Goal: Task Accomplishment & Management: Manage account settings

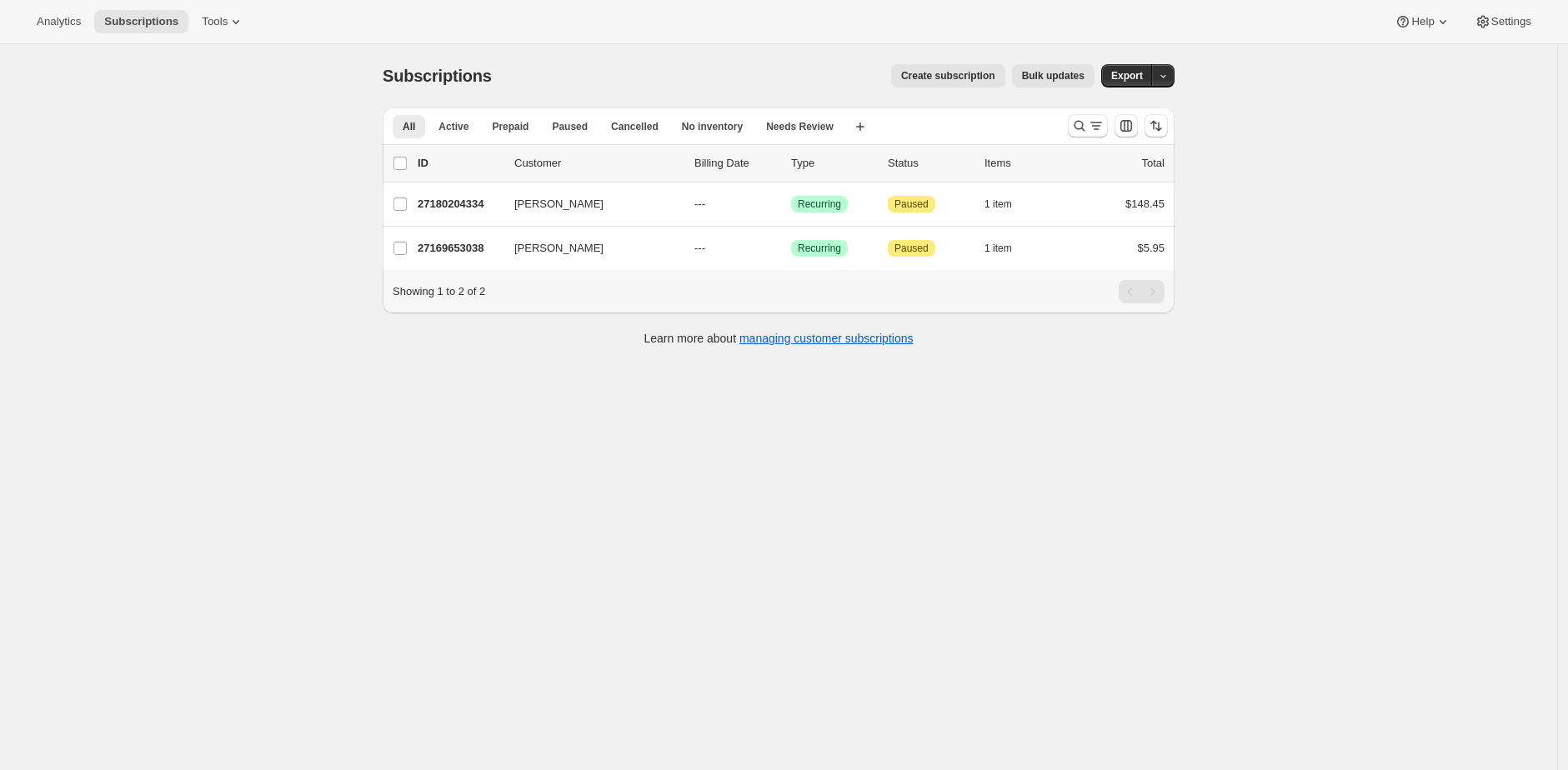
click at [1502, 8] on div "Analytics Subscriptions Tools Help Settings" at bounding box center [784, 21] width 1568 height 44
click at [1500, 28] on span "Settings" at bounding box center [1511, 21] width 40 height 13
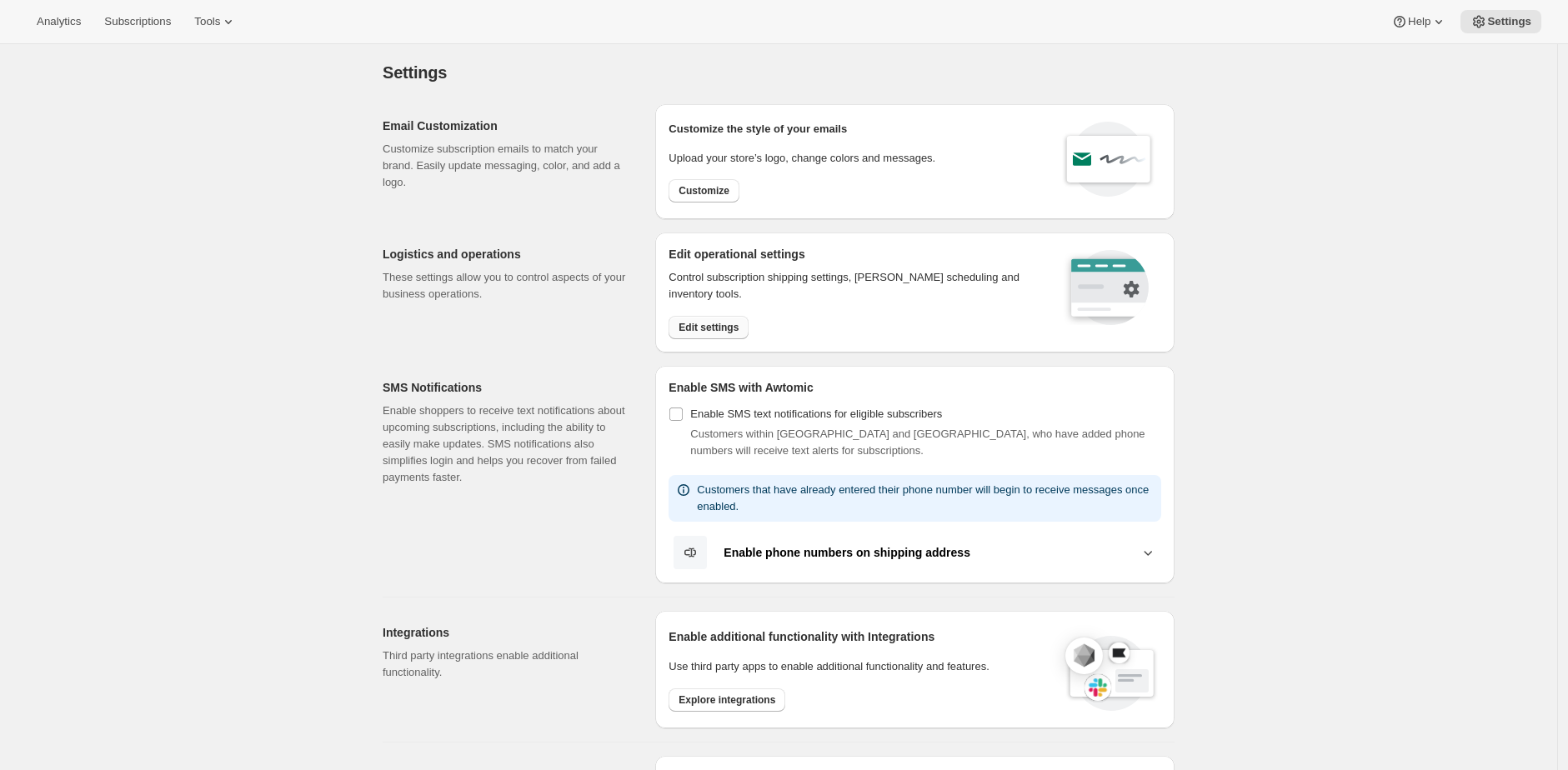
scroll to position [8, 0]
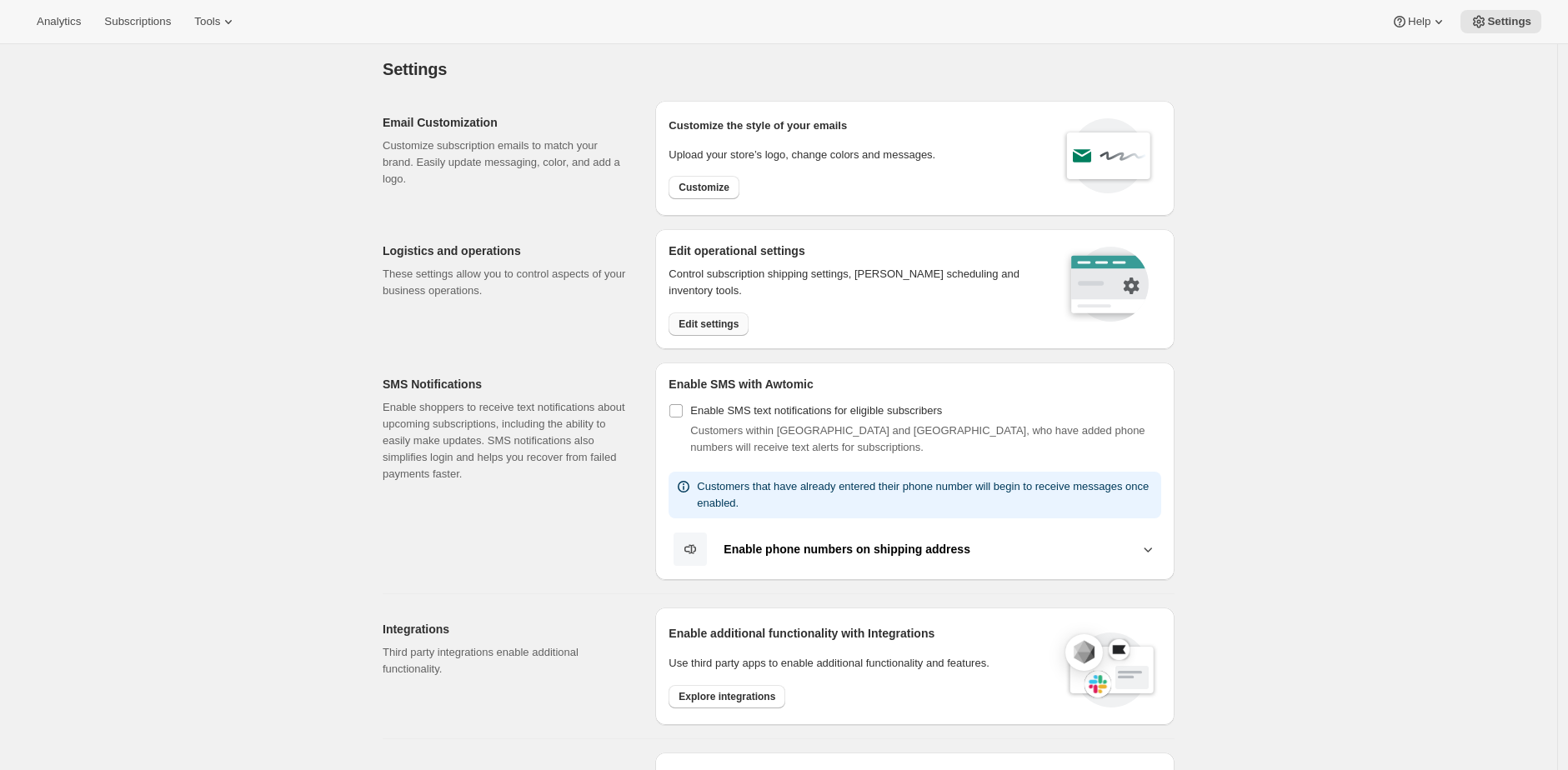
click at [728, 334] on button "Edit settings" at bounding box center [709, 323] width 80 height 23
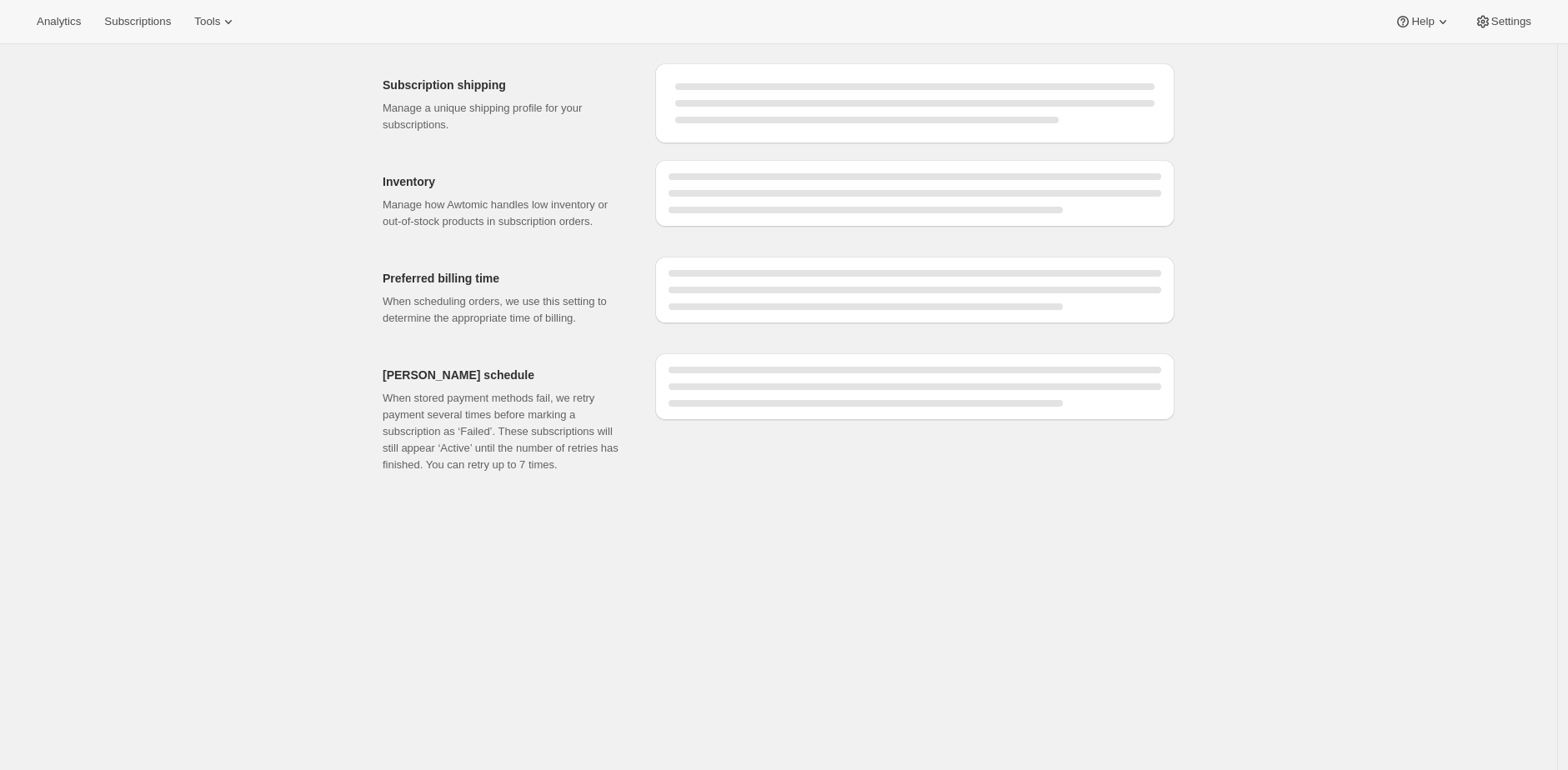
select select "DAY"
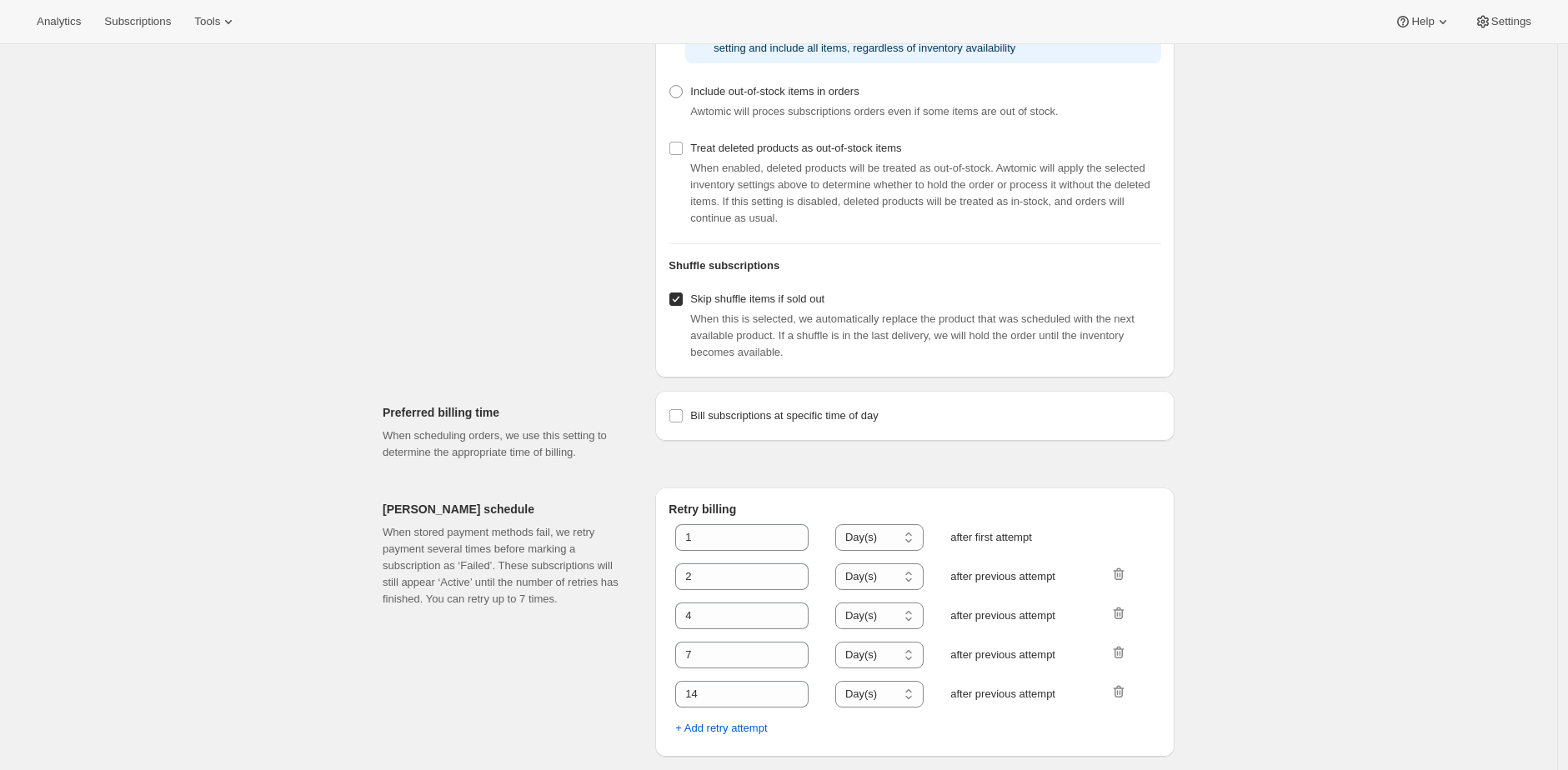
scroll to position [588, 0]
click at [1207, 225] on div "Logistics and operations. This page is ready Logistics and operations Subscript…" at bounding box center [778, 128] width 1557 height 1282
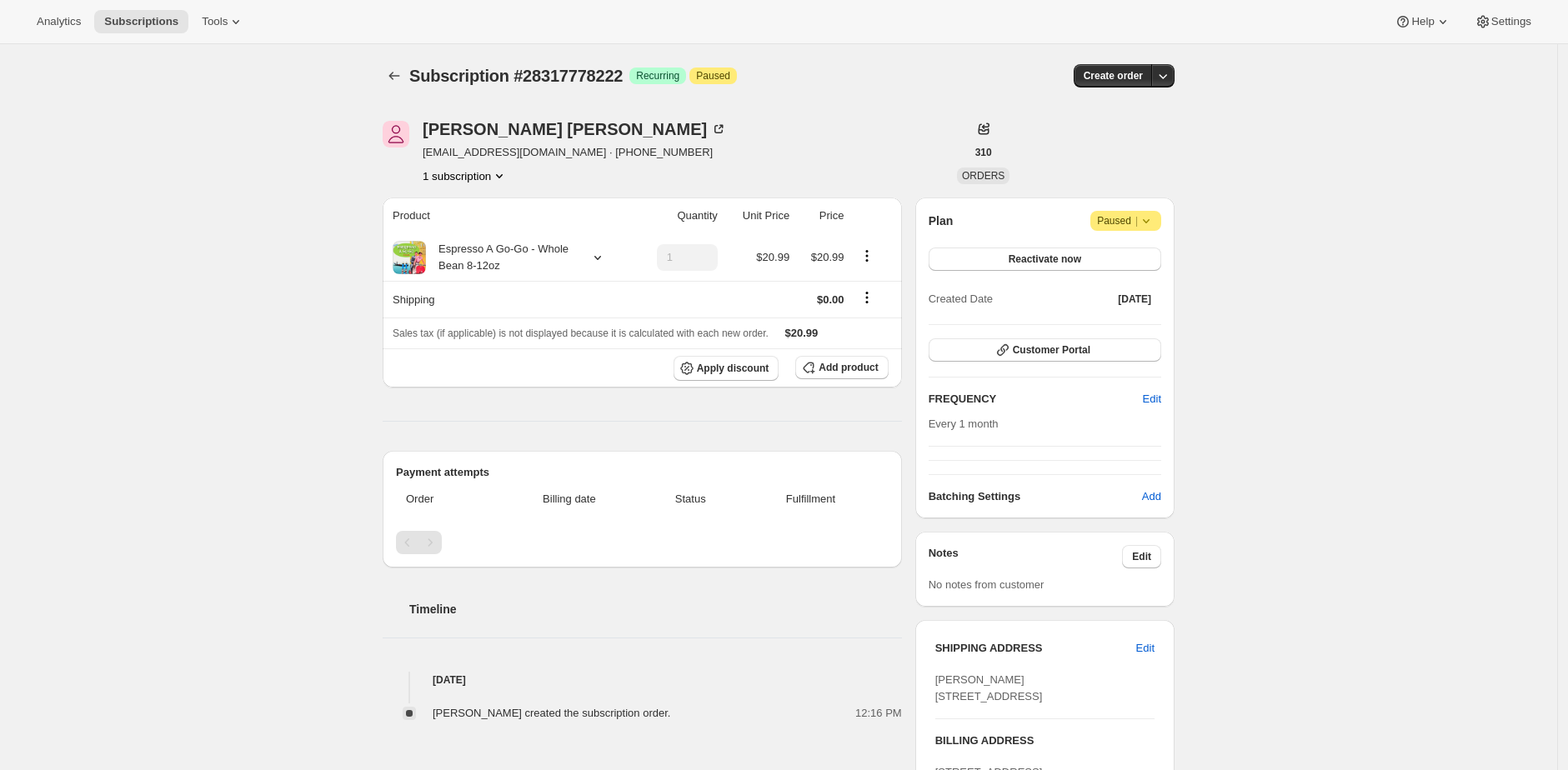
click at [811, 151] on div "christina pirolo tpirolo@optonline.net · +19732579361 1 subscription" at bounding box center [660, 153] width 554 height 63
click at [505, 263] on div "Espresso A Go-Go - Whole Bean 8-12oz" at bounding box center [500, 258] width 150 height 34
click at [652, 191] on div "christina pirolo tpirolo@optonline.net · +19732579361 1 subscription 310 ORDERS…" at bounding box center [771, 596] width 805 height 1005
click at [1069, 340] on button "Customer Portal" at bounding box center [1045, 349] width 233 height 23
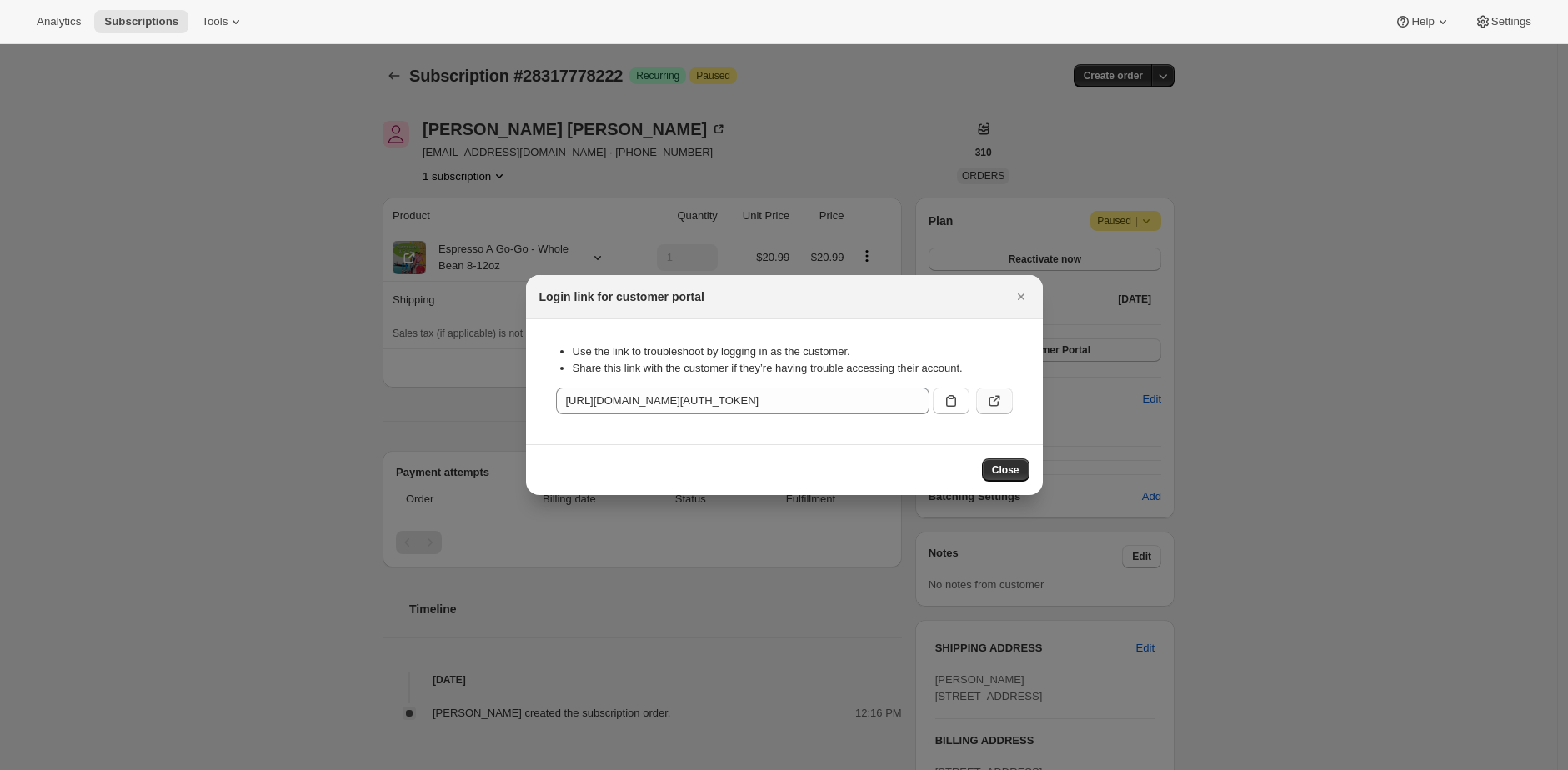
click at [1004, 405] on button ":r1c:" at bounding box center [994, 400] width 36 height 27
drag, startPoint x: 1259, startPoint y: 143, endPoint x: 1289, endPoint y: 116, distance: 40.4
click at [1263, 139] on div at bounding box center [784, 385] width 1568 height 770
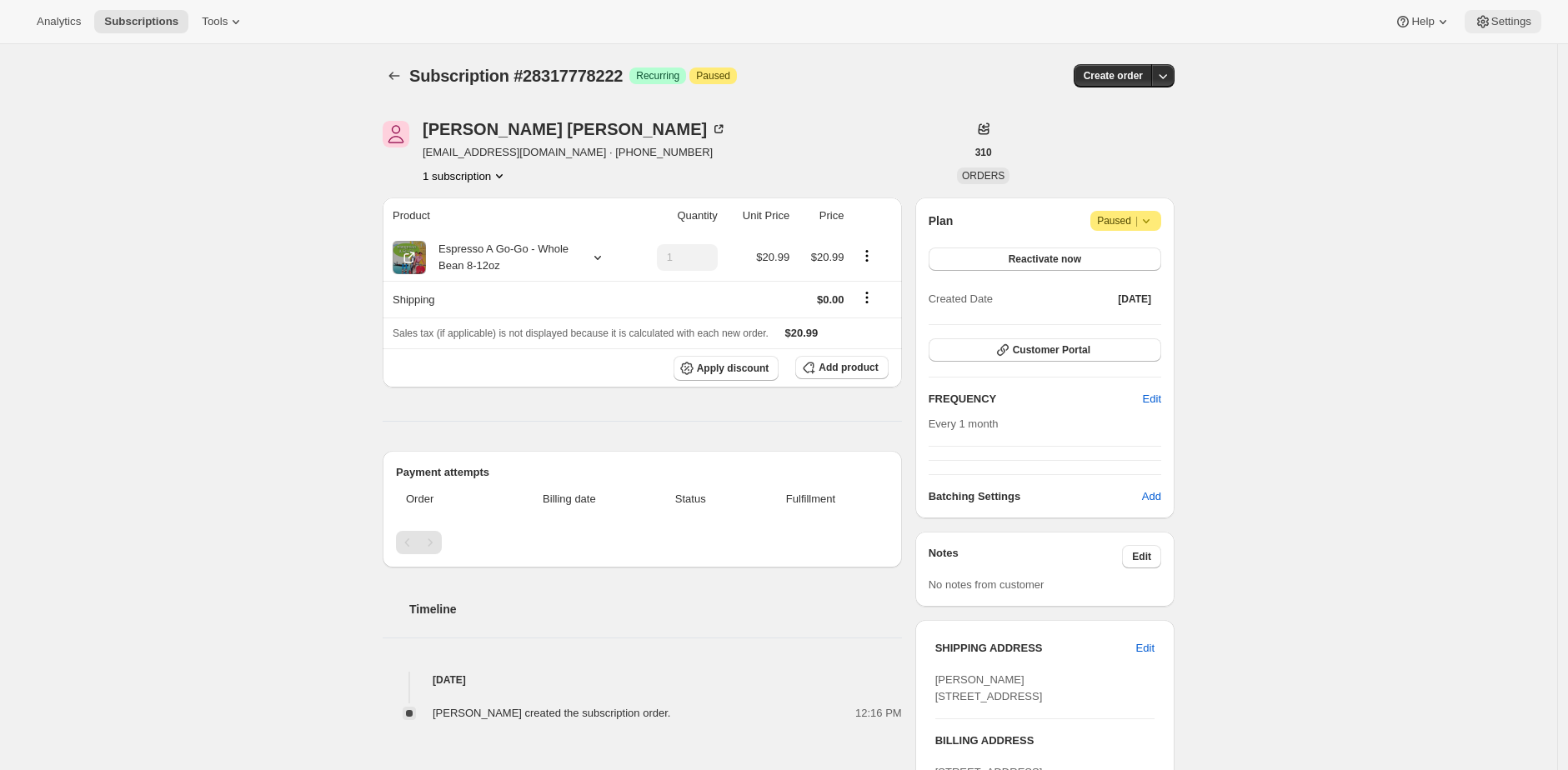
click at [1499, 15] on span "Settings" at bounding box center [1511, 21] width 40 height 13
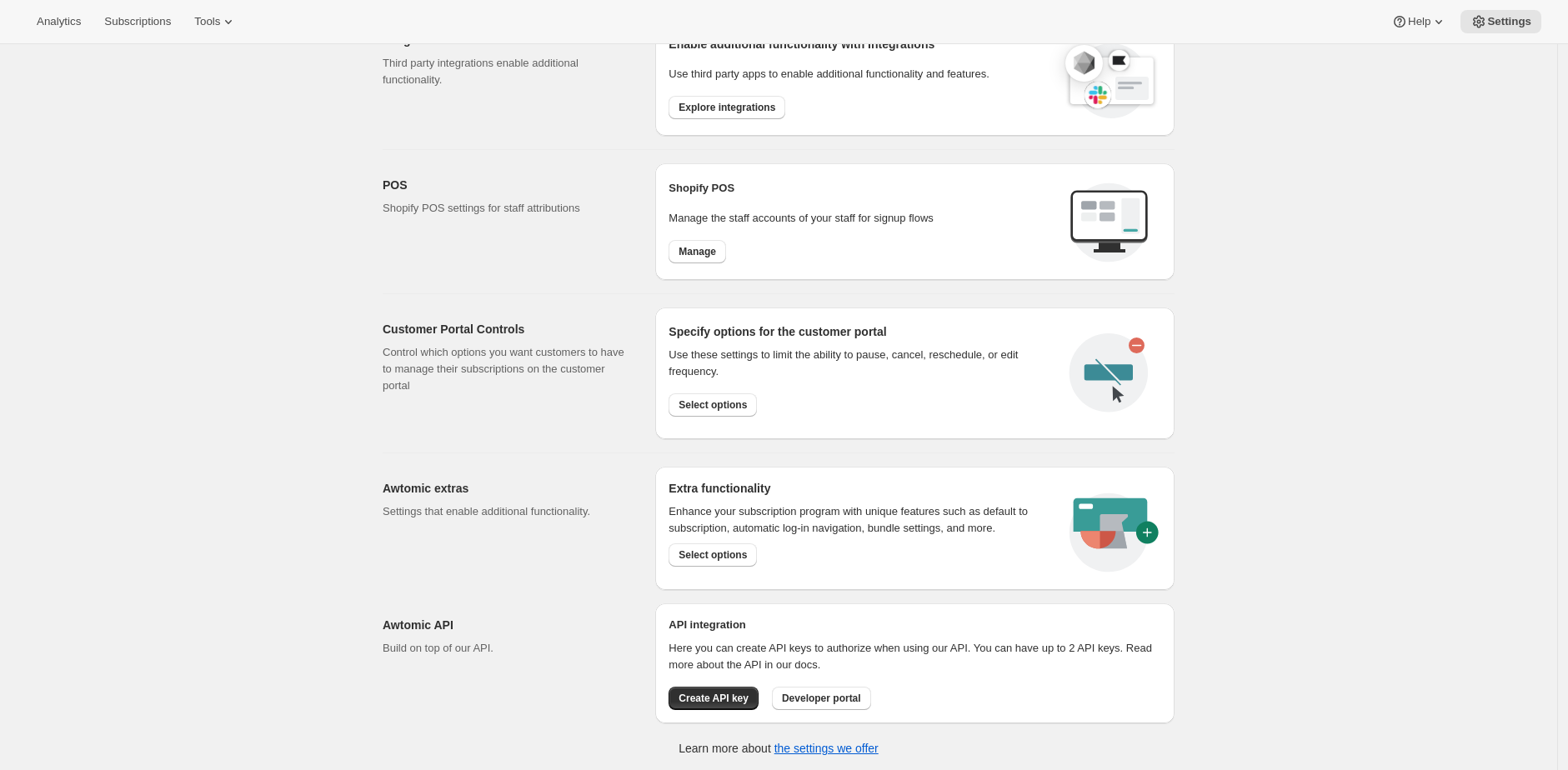
scroll to position [597, 0]
click at [729, 561] on button "Select options" at bounding box center [713, 553] width 89 height 23
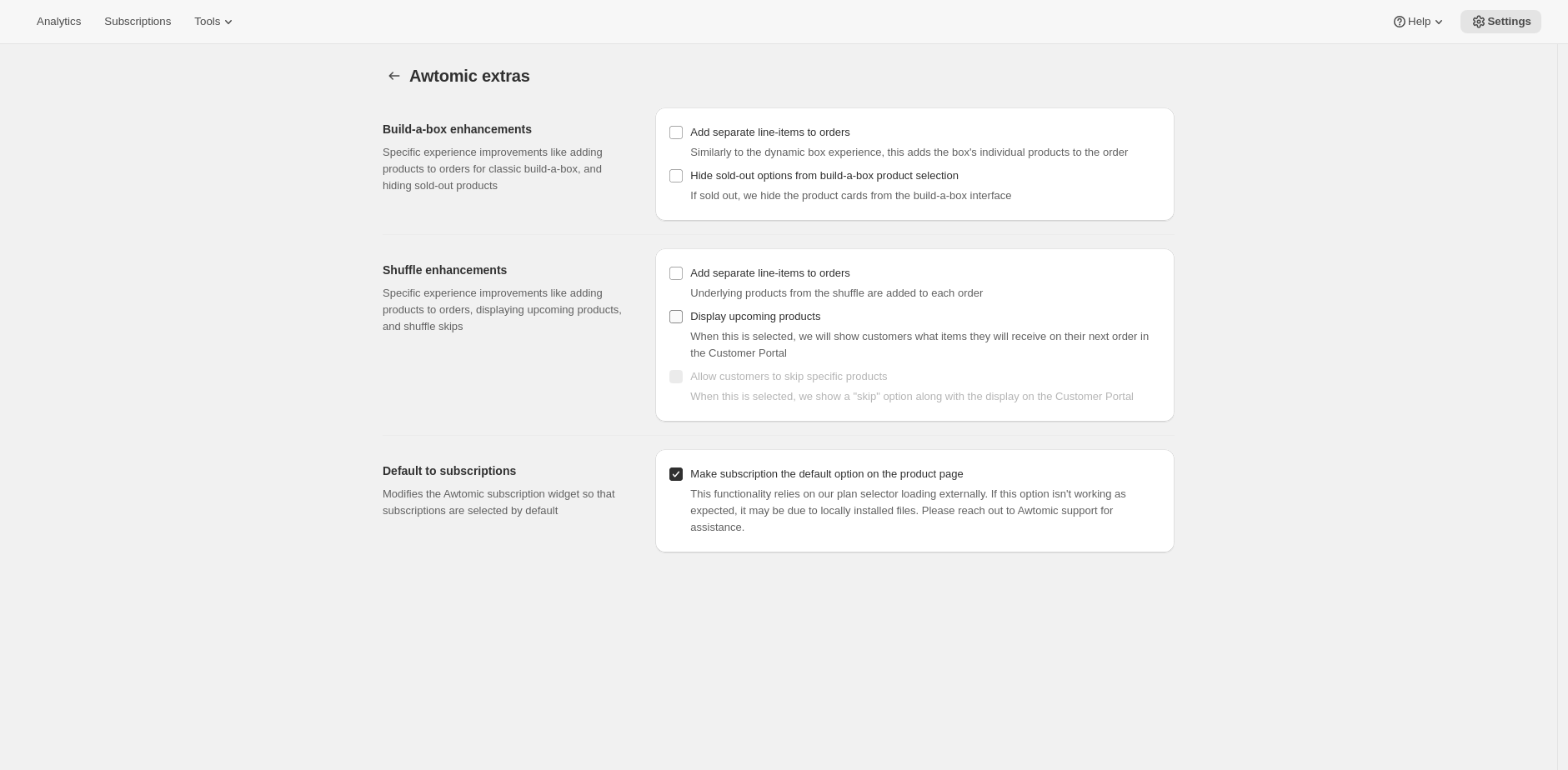
click at [791, 317] on span "Display upcoming products" at bounding box center [756, 316] width 130 height 12
click at [683, 317] on input "Display upcoming products" at bounding box center [675, 317] width 13 height 13
checkbox input "true"
click at [834, 271] on span "Add separate line-items to orders" at bounding box center [770, 272] width 159 height 12
click at [683, 271] on input "Add separate line-items to orders" at bounding box center [675, 273] width 13 height 13
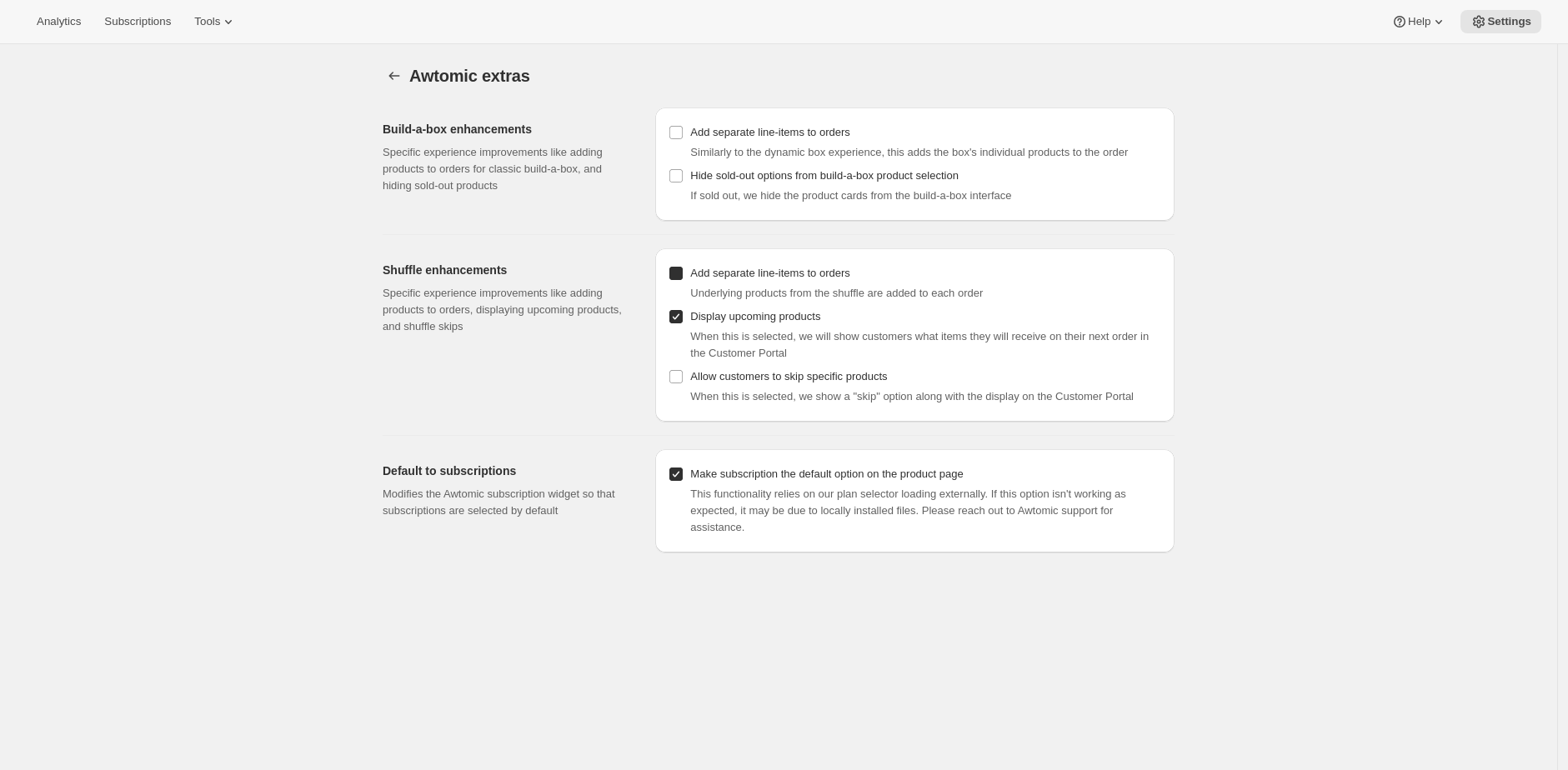
checkbox input "true"
click at [819, 374] on span "Allow customers to skip specific products" at bounding box center [788, 375] width 197 height 12
click at [683, 374] on input "Allow customers to skip specific products" at bounding box center [675, 376] width 13 height 13
checkbox input "true"
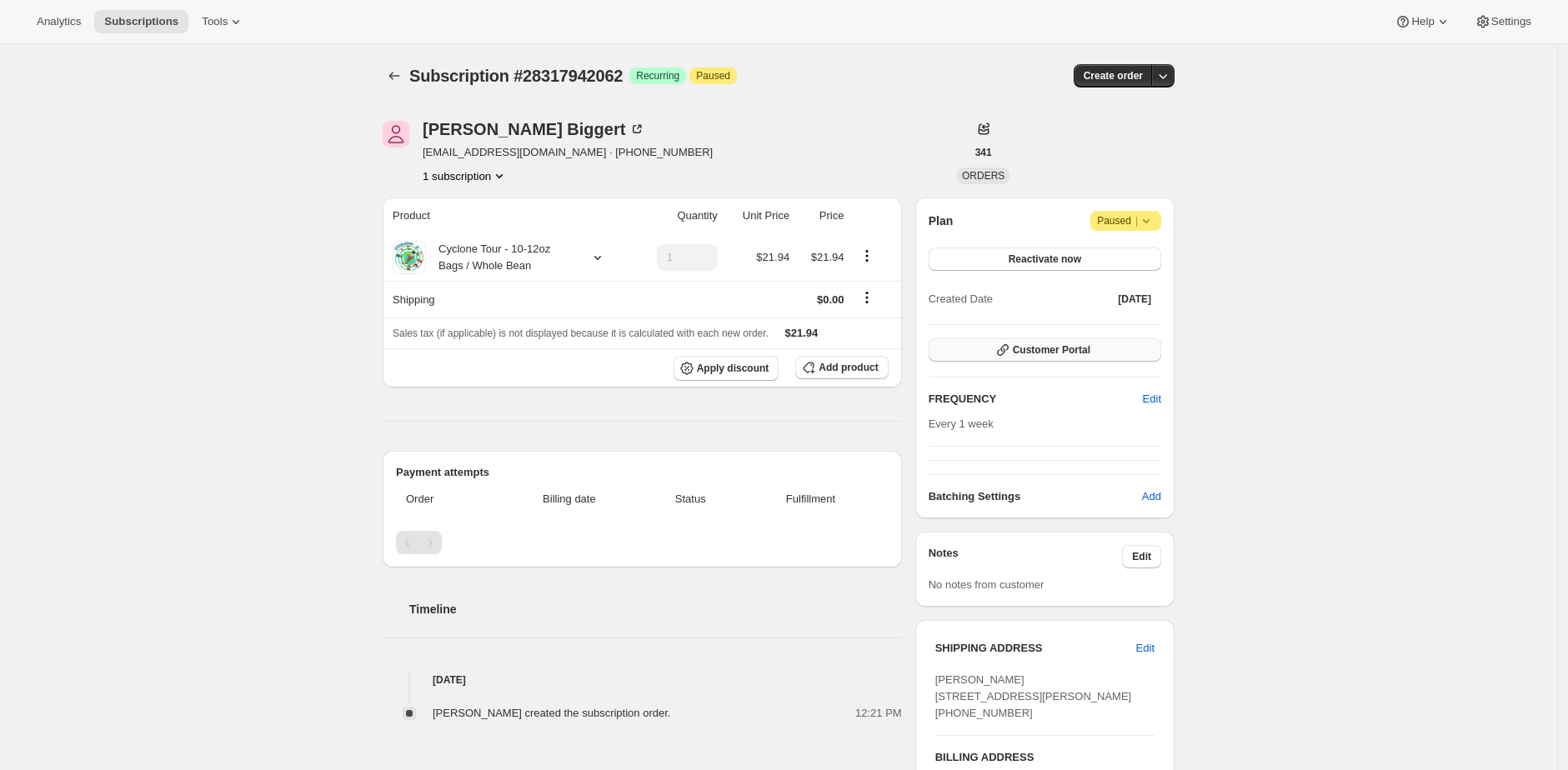
click at [1117, 351] on button "Customer Portal" at bounding box center [1045, 349] width 233 height 23
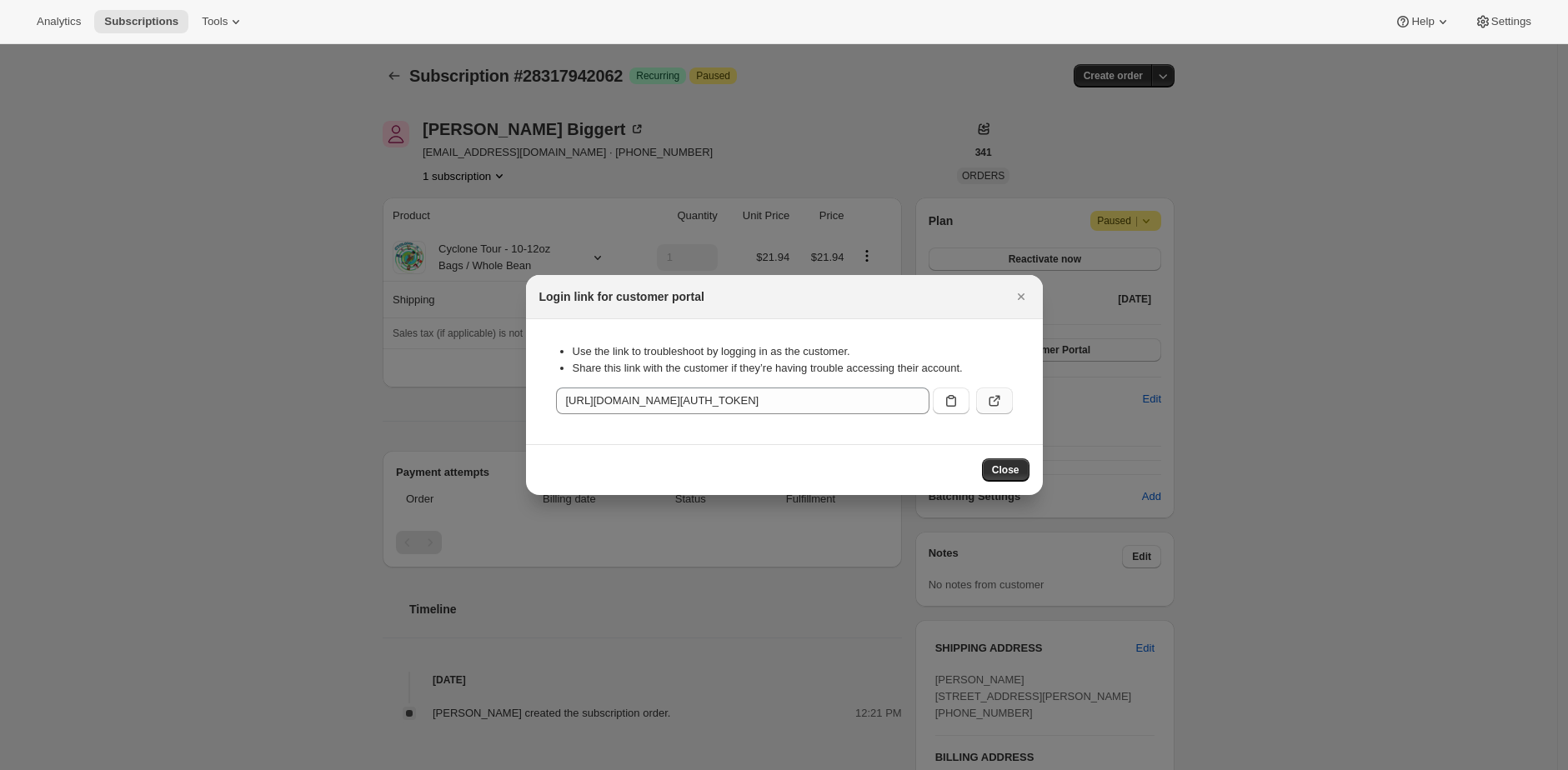
click at [997, 400] on icon ":r1c:" at bounding box center [994, 400] width 17 height 17
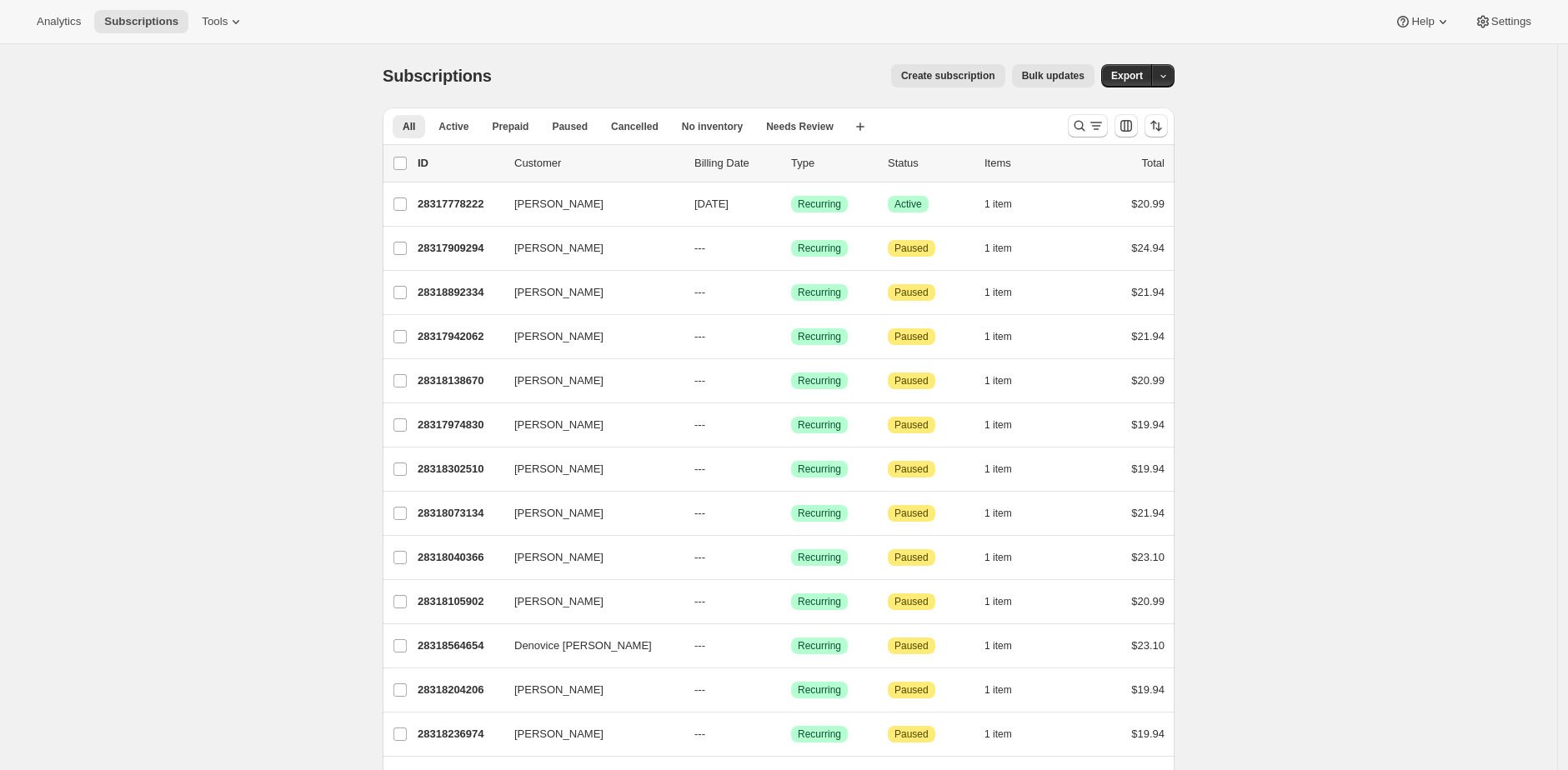
click at [670, 47] on div "Subscriptions. This page is ready Subscriptions Create subscription Bulk update…" at bounding box center [779, 75] width 792 height 63
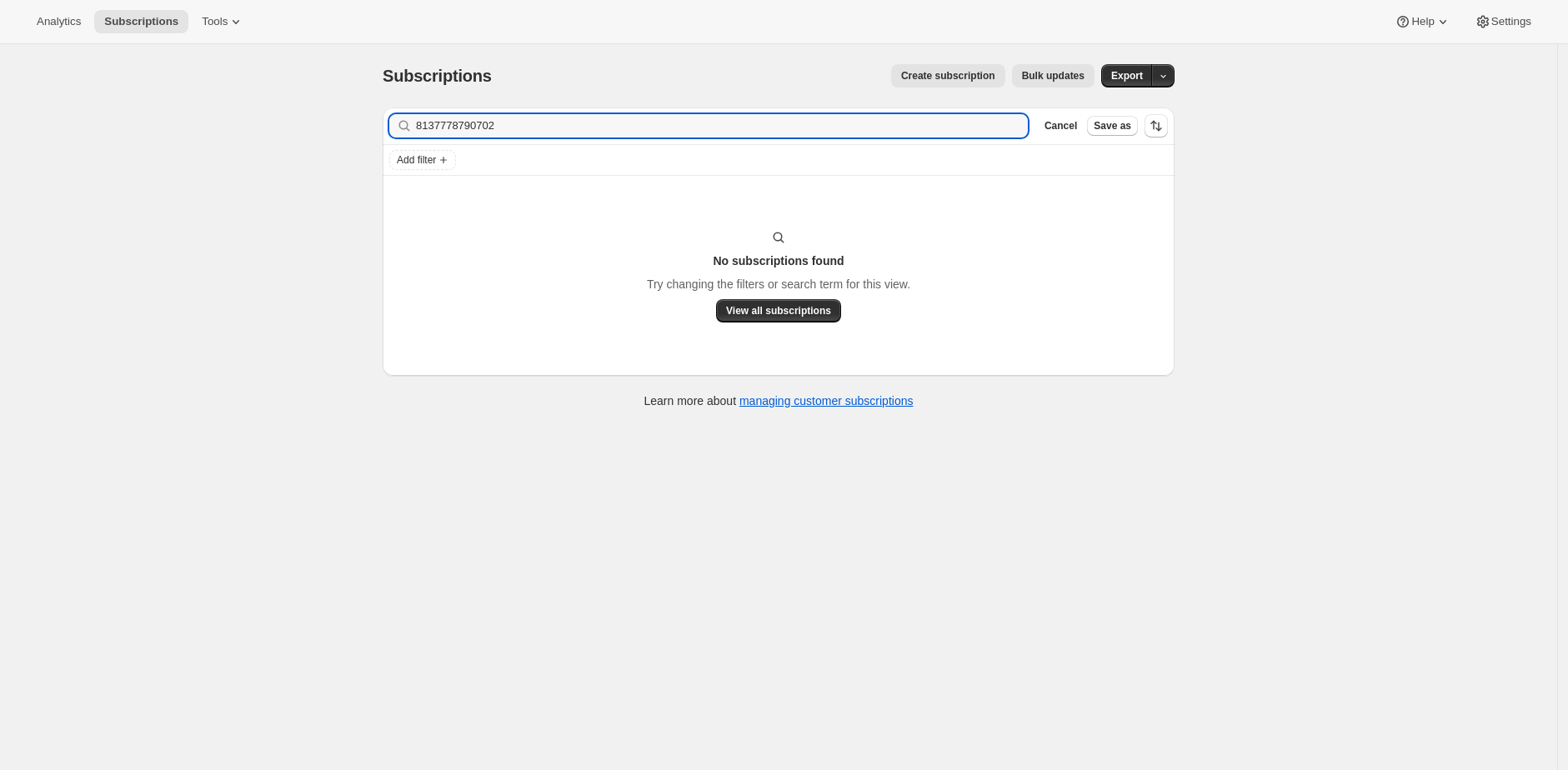
type input "8137778790702"
